Goal: Navigation & Orientation: Find specific page/section

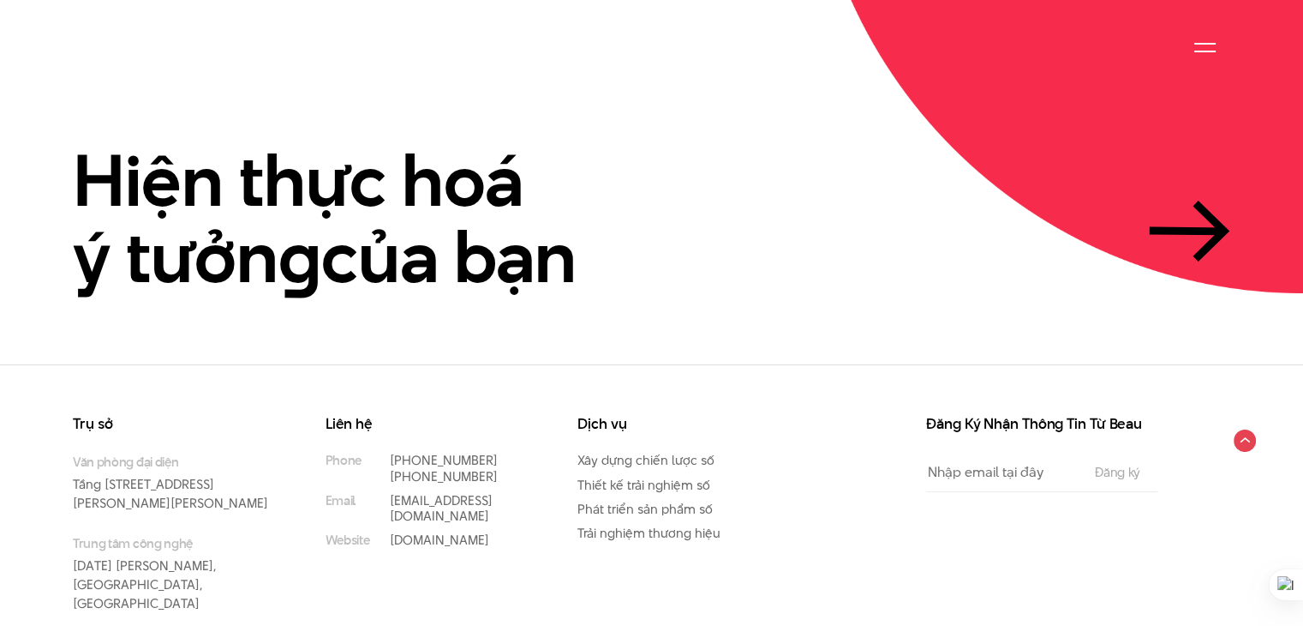
scroll to position [4058, 0]
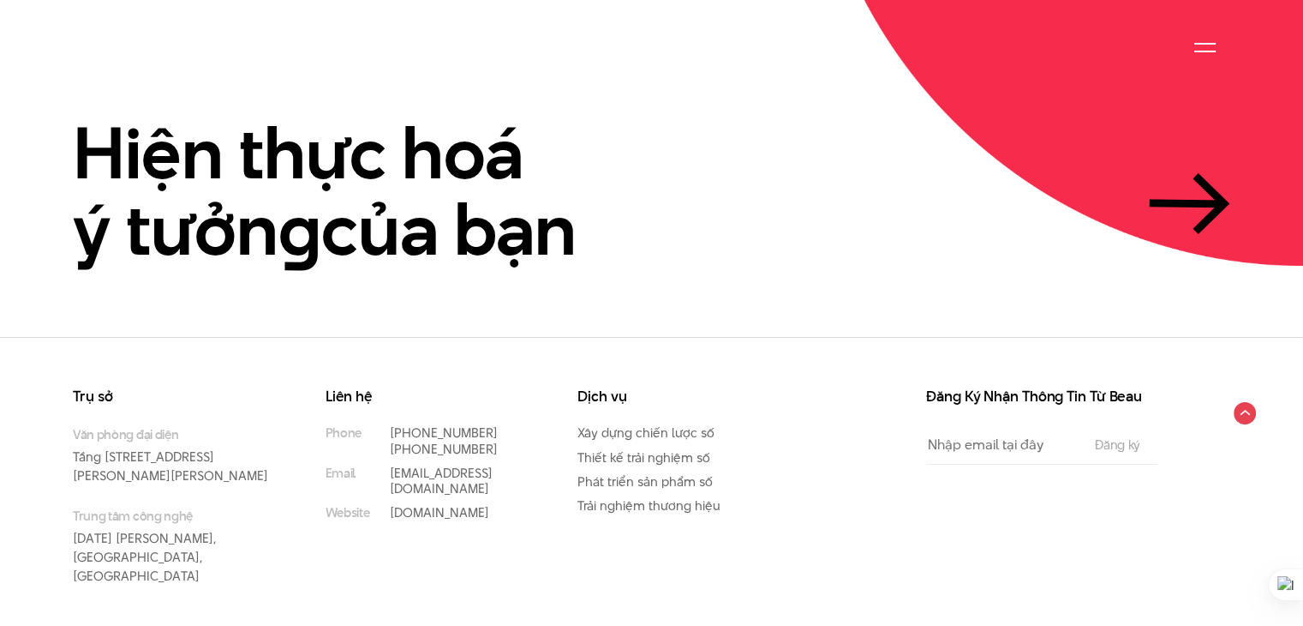
click at [1205, 55] on div at bounding box center [1205, 47] width 21 height 21
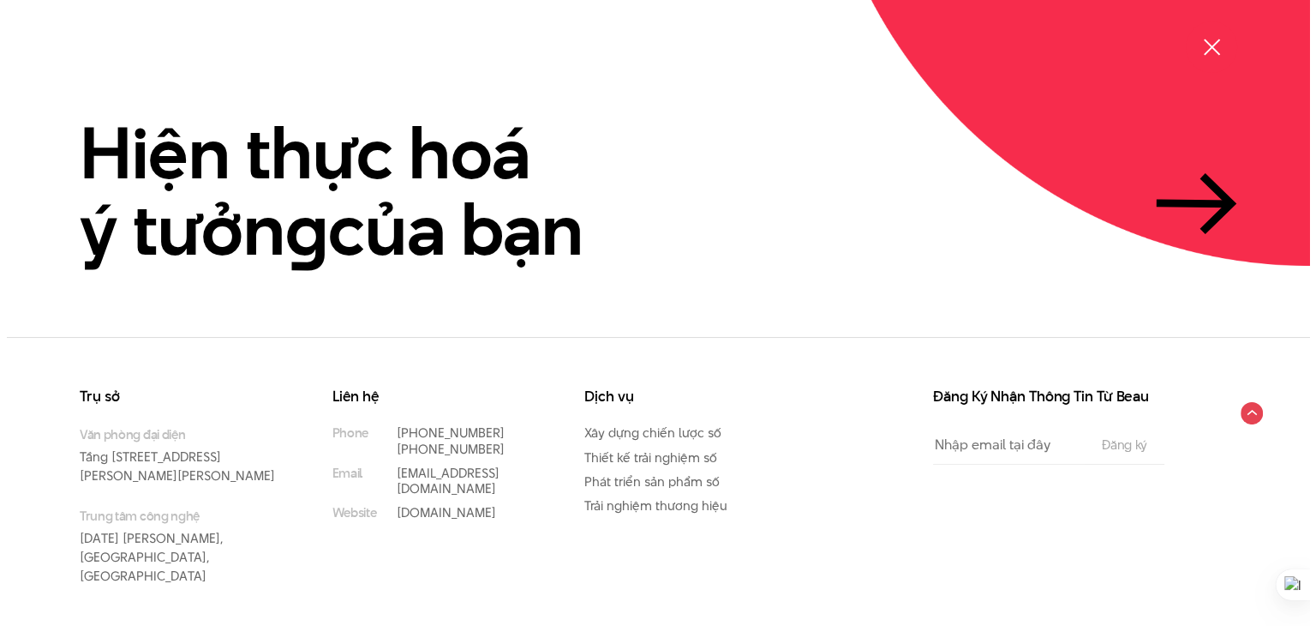
scroll to position [4069, 0]
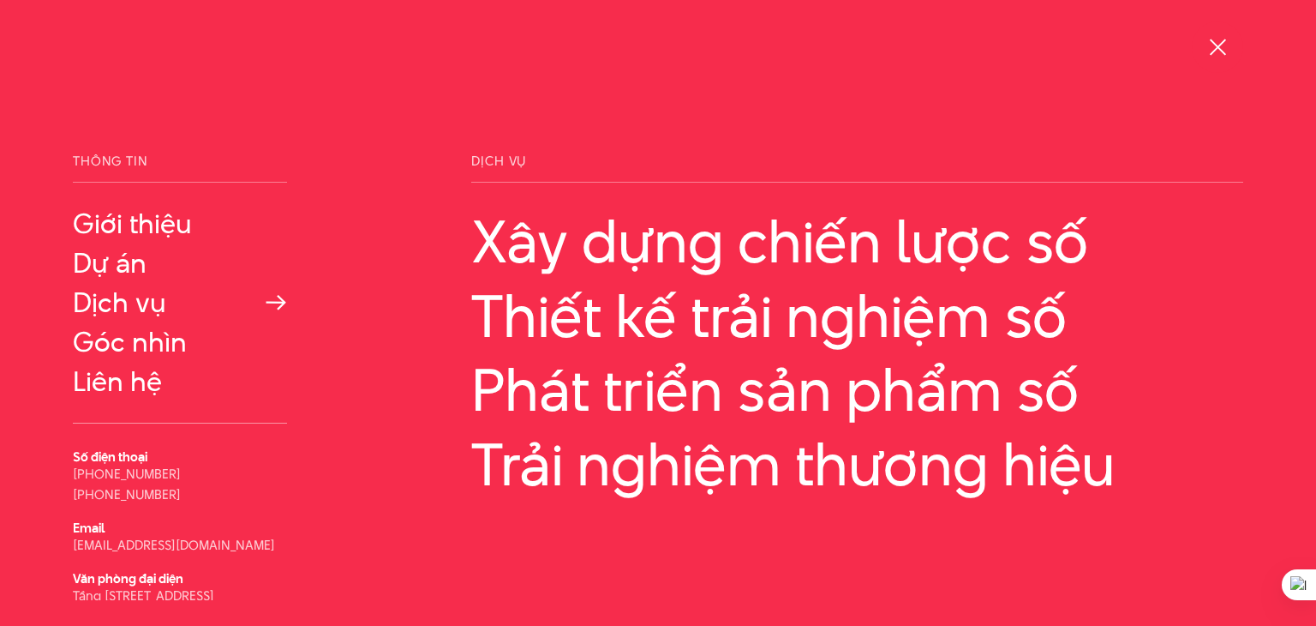
click at [144, 309] on link "Dịch vụ" at bounding box center [180, 302] width 214 height 31
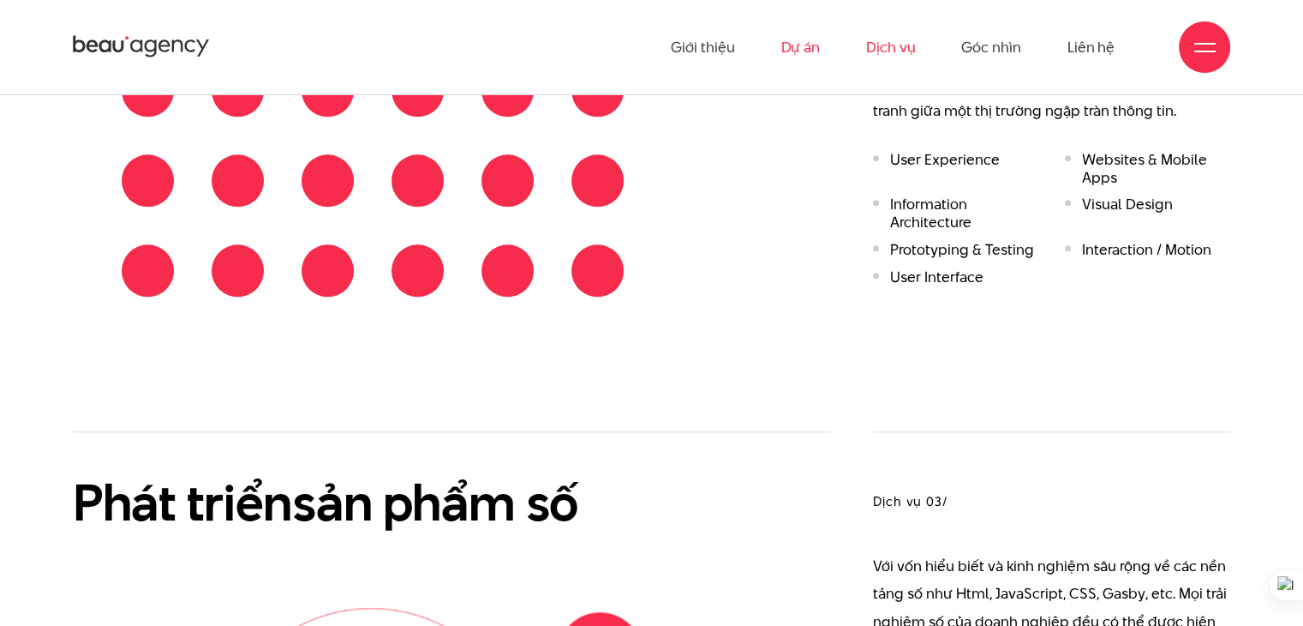
scroll to position [1954, 0]
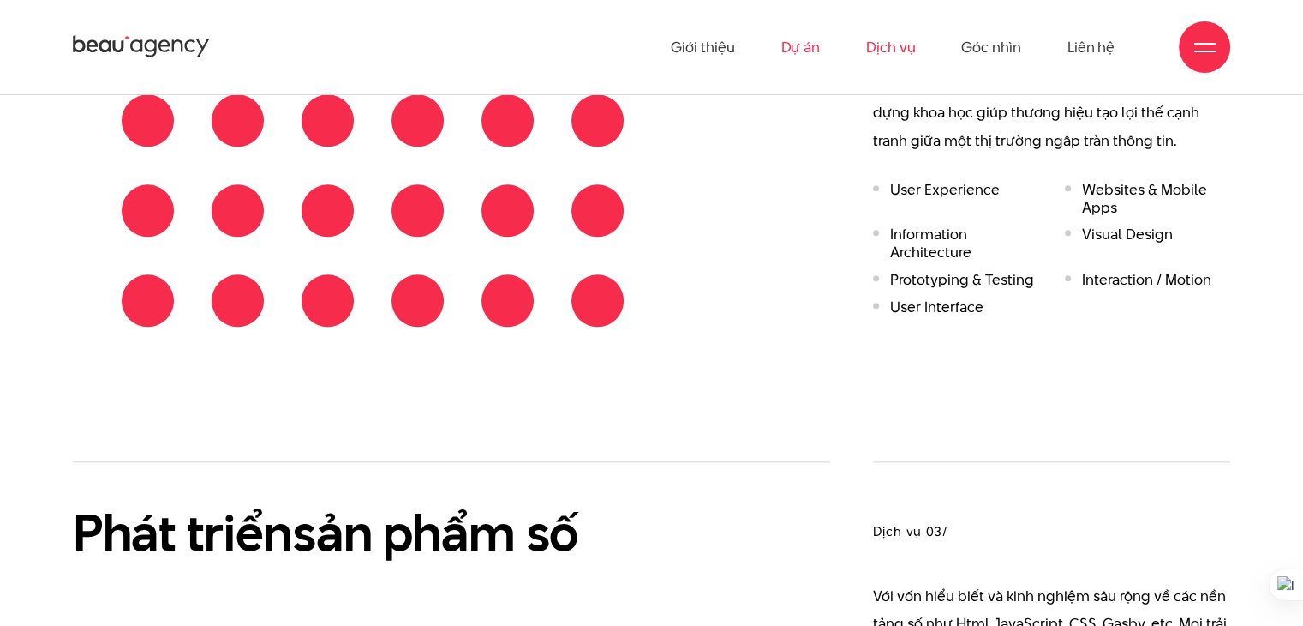
click at [803, 51] on link "Dự án" at bounding box center [800, 47] width 39 height 94
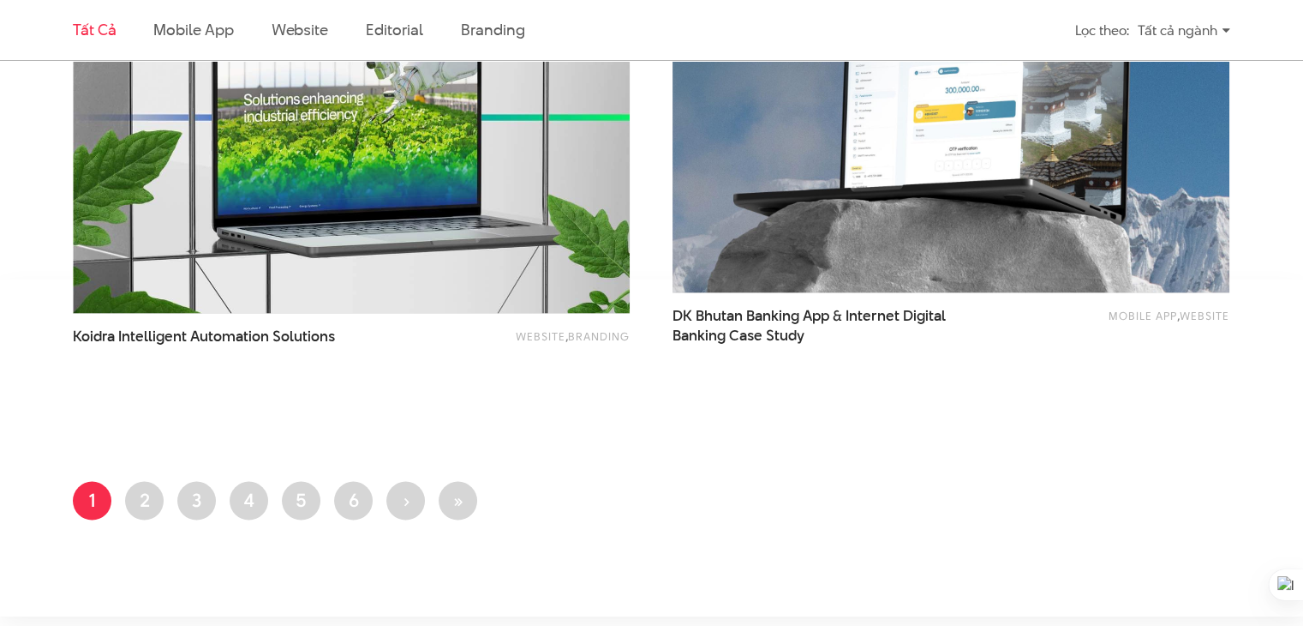
scroll to position [3231, 0]
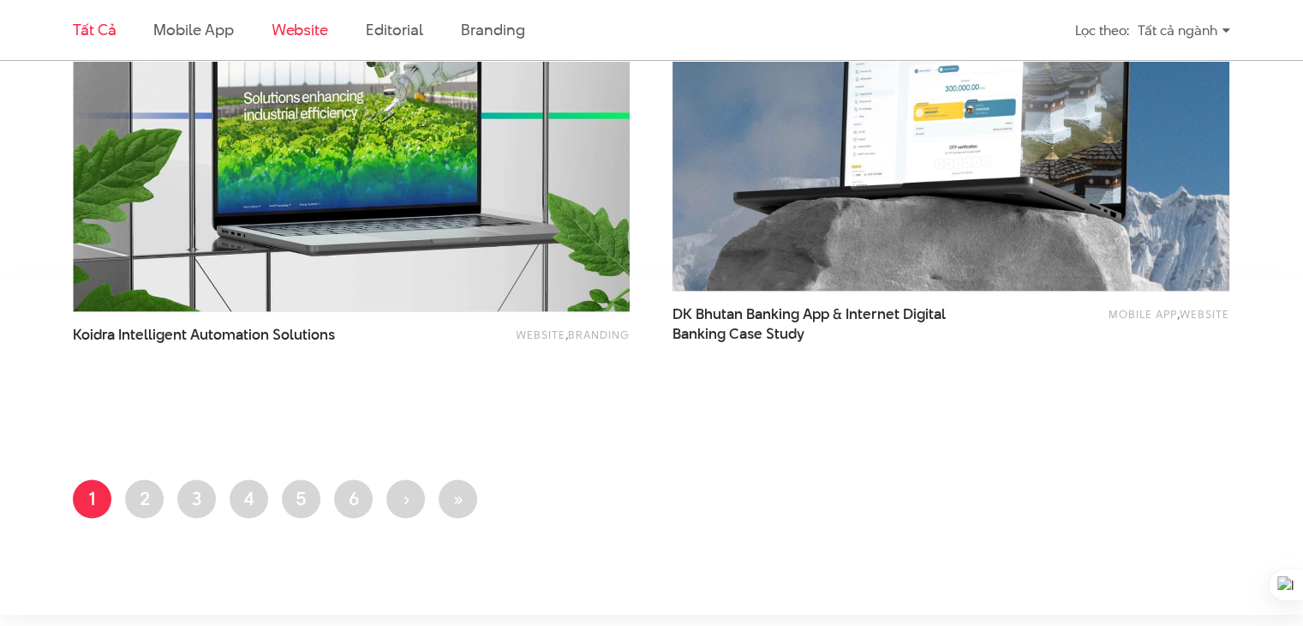
click at [291, 21] on link "Website" at bounding box center [300, 29] width 57 height 21
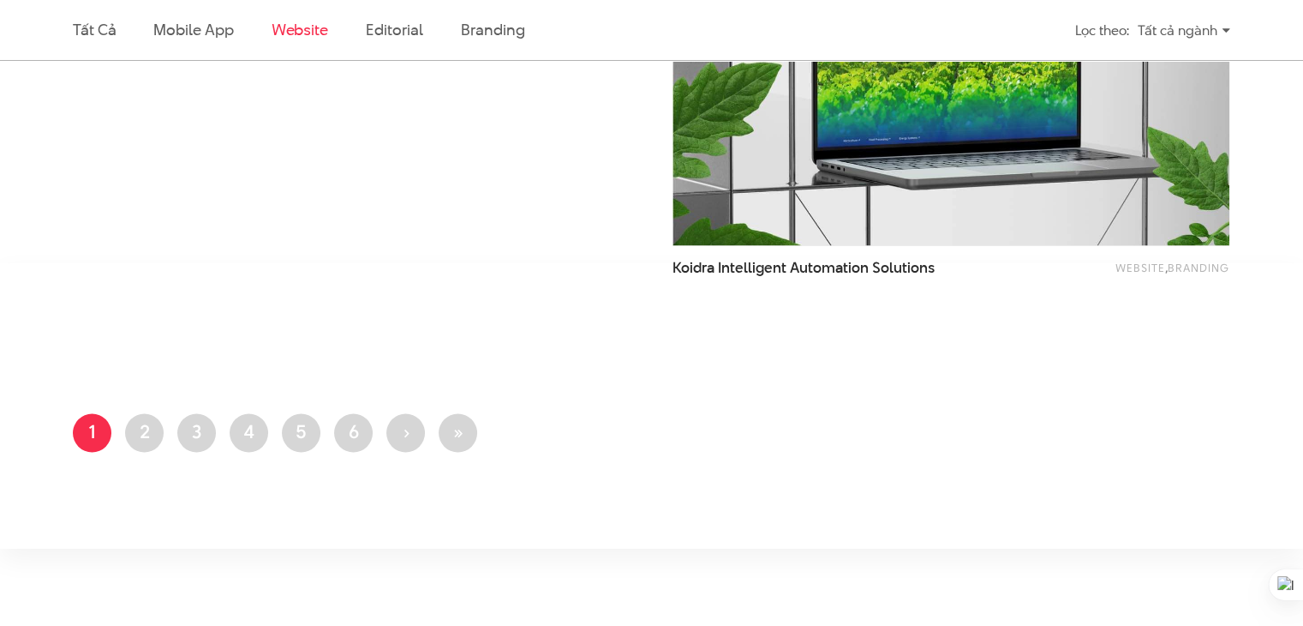
scroll to position [2777, 0]
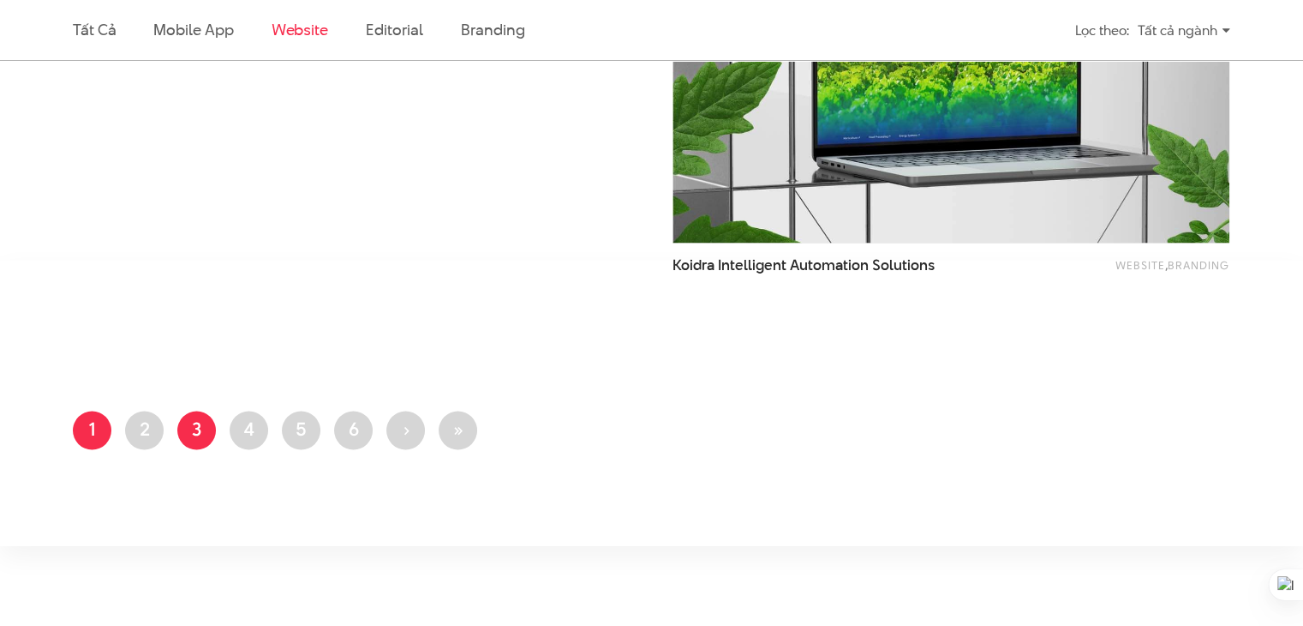
click at [196, 433] on link "Trang 3" at bounding box center [196, 429] width 39 height 39
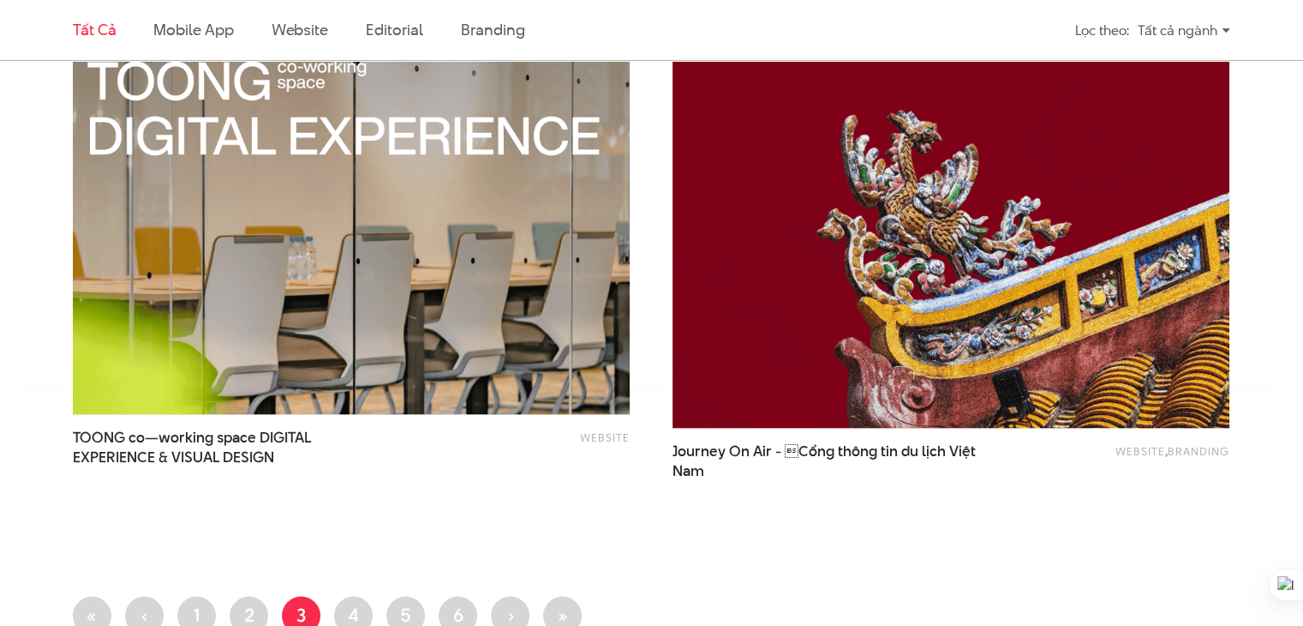
scroll to position [3097, 0]
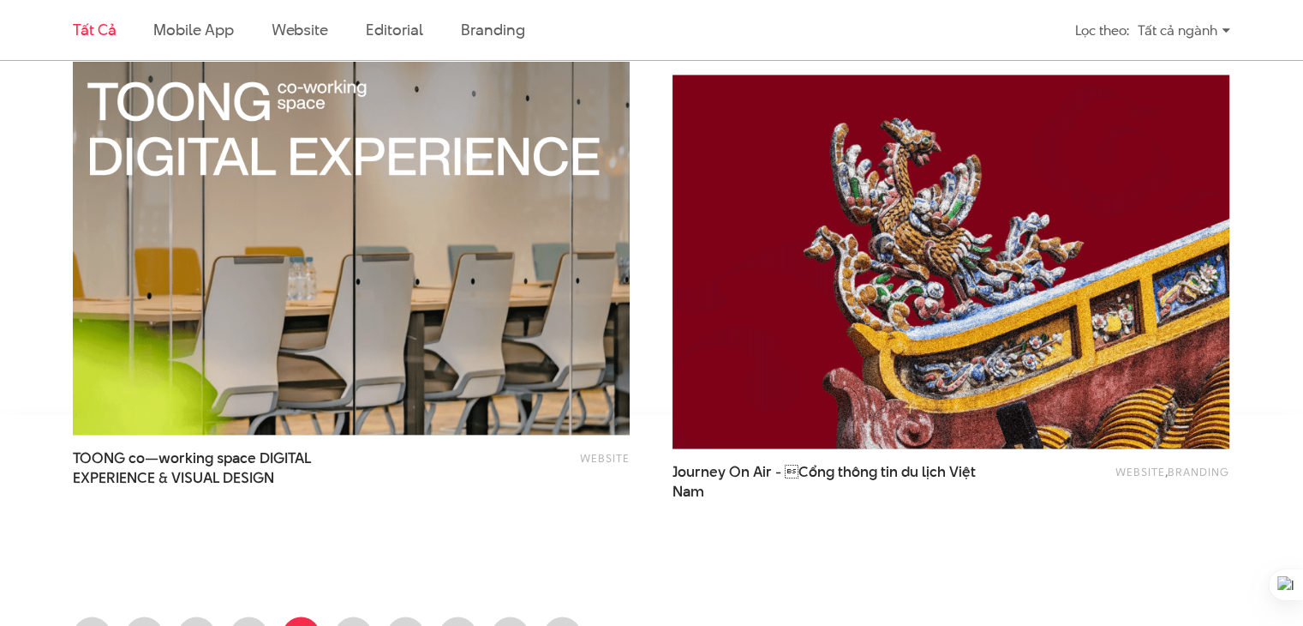
click at [792, 440] on img at bounding box center [951, 261] width 613 height 410
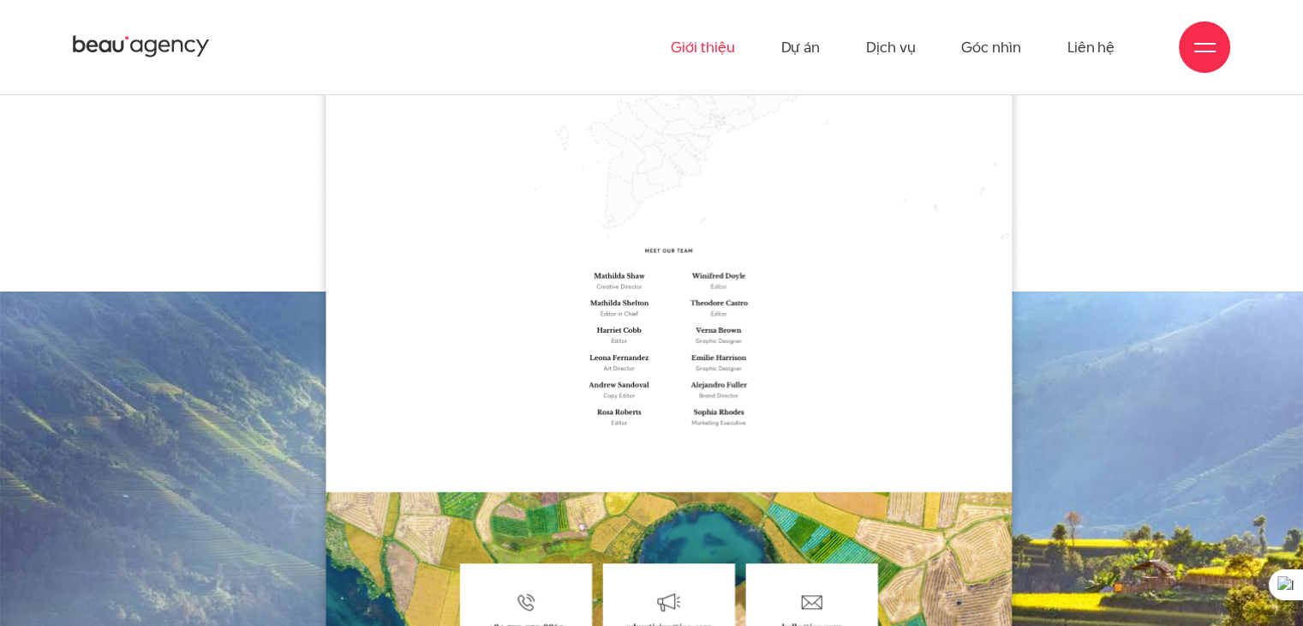
scroll to position [8600, 0]
